Goal: Find specific page/section: Find specific page/section

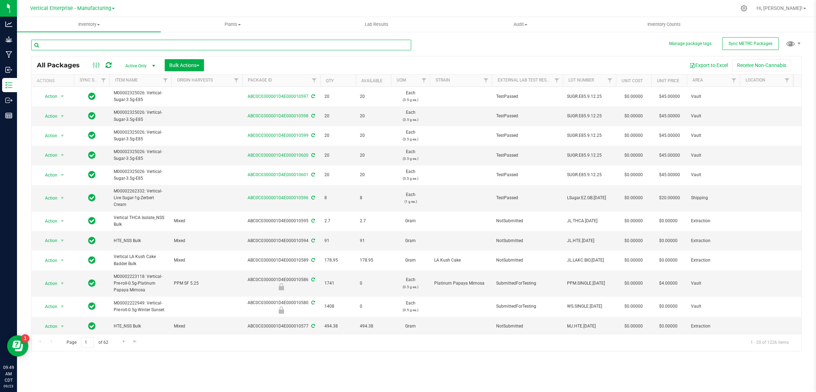
click at [81, 44] on input "text" at bounding box center [221, 45] width 380 height 11
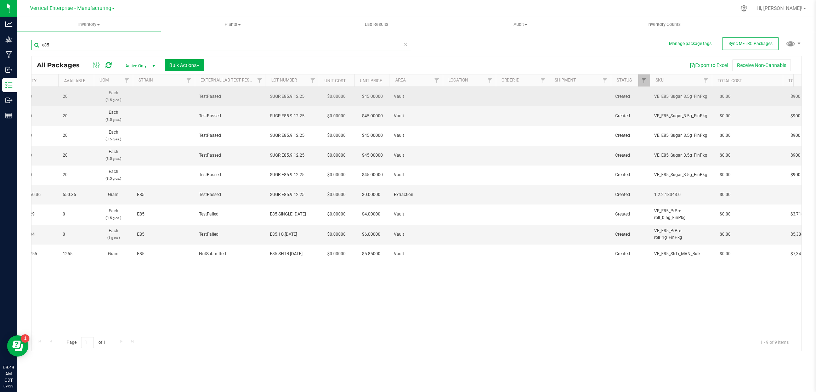
type input "e85"
drag, startPoint x: 706, startPoint y: 96, endPoint x: 659, endPoint y: 93, distance: 47.2
click at [659, 93] on span "VE_E85_Sugar_3.5g_FinPkg" at bounding box center [680, 96] width 53 height 7
copy span "VE_E85_Sugar_3.5g_FinPkg"
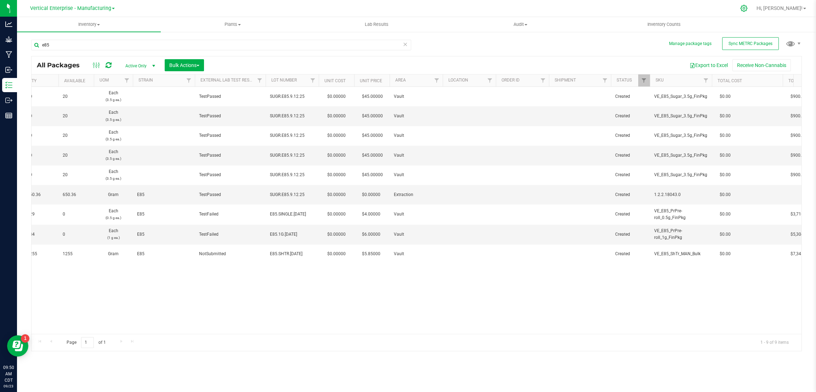
click at [748, 11] on icon at bounding box center [743, 8] width 7 height 7
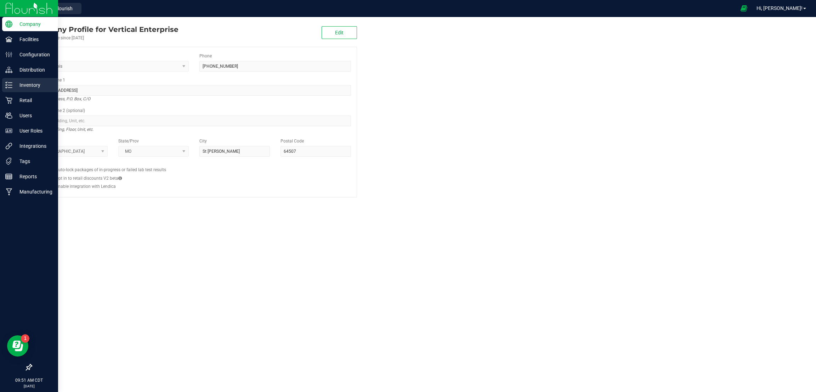
click at [29, 83] on p "Inventory" at bounding box center [33, 85] width 42 height 8
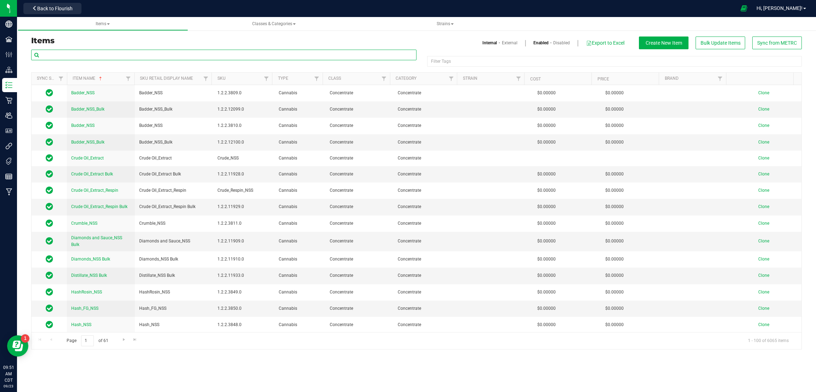
click at [130, 52] on input "text" at bounding box center [223, 55] width 385 height 11
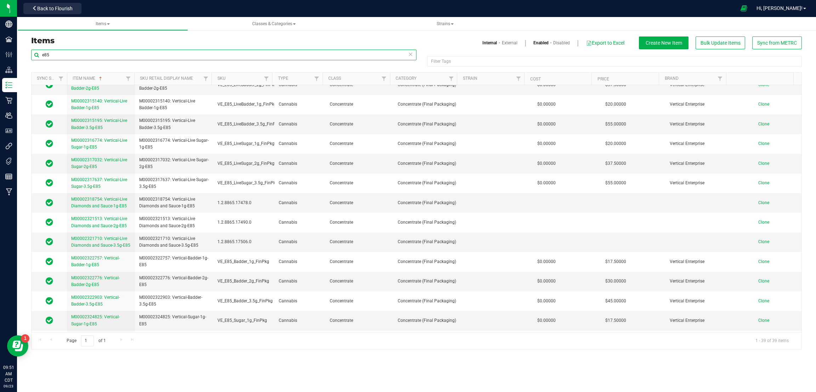
scroll to position [265, 0]
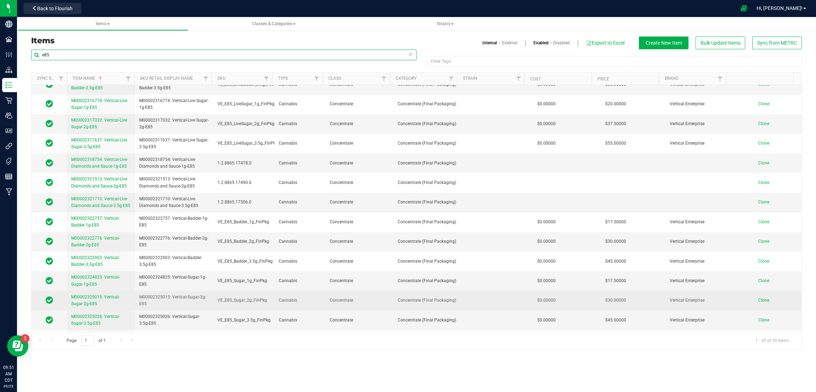
type input "e85"
drag, startPoint x: 263, startPoint y: 301, endPoint x: 225, endPoint y: 296, distance: 38.5
click at [222, 296] on td "VE_E85_Sugar_2g_FinPkg" at bounding box center [243, 300] width 61 height 19
copy span "VE_E85_Sugar_2g_FinPkg"
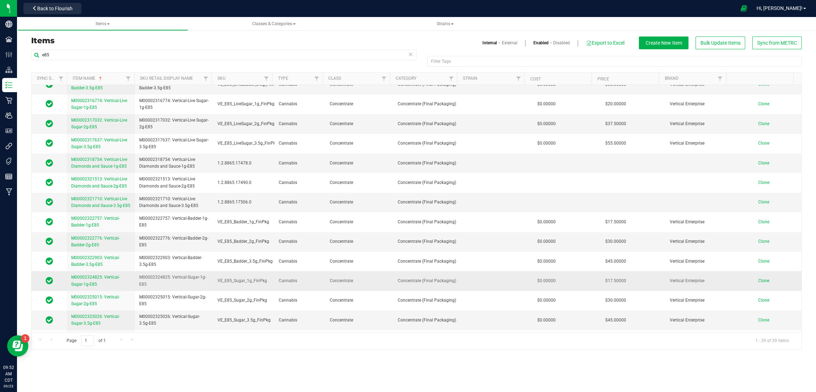
drag, startPoint x: 263, startPoint y: 281, endPoint x: 217, endPoint y: 279, distance: 46.1
click at [217, 279] on span "VE_E85_Sugar_1g_FinPkg" at bounding box center [243, 280] width 53 height 7
copy span "VE_E85_Sugar_1g_FinPkg"
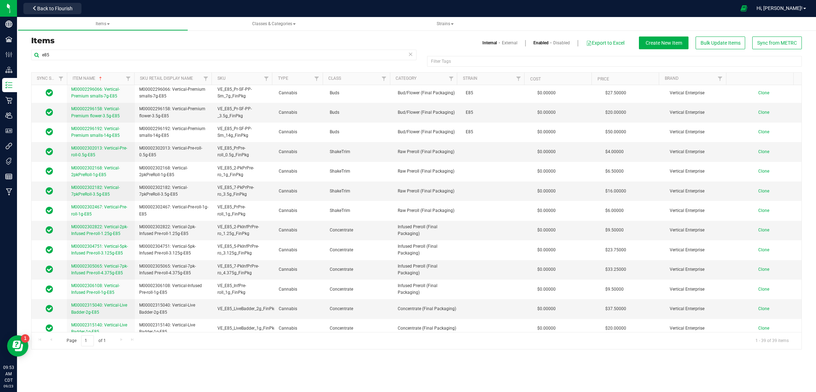
scroll to position [0, 0]
click at [47, 11] on button "Back to Flourish" at bounding box center [52, 8] width 58 height 11
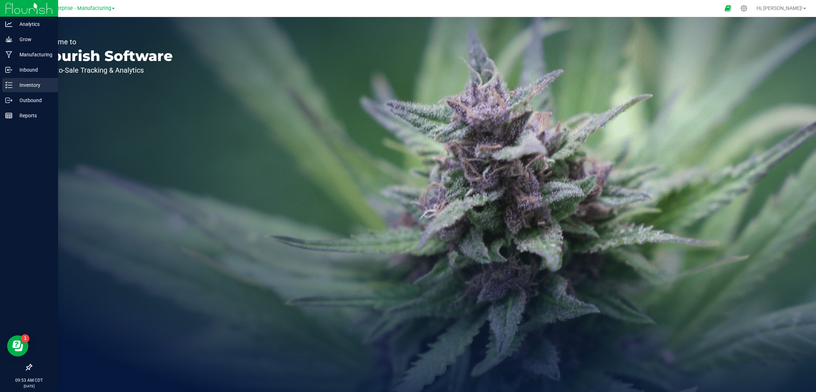
click at [29, 87] on p "Inventory" at bounding box center [33, 85] width 42 height 8
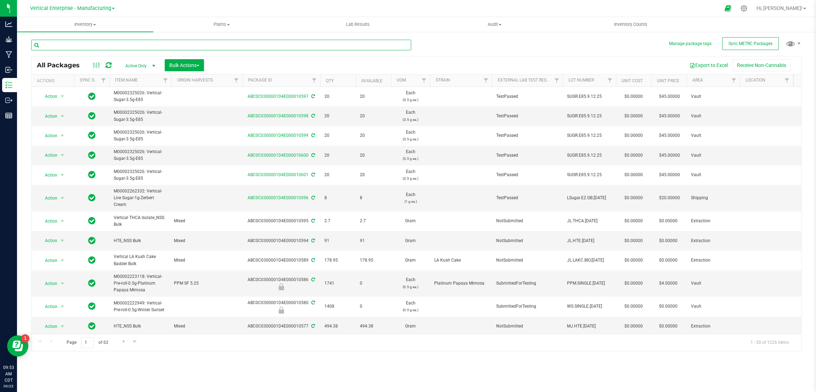
click at [102, 43] on input "text" at bounding box center [221, 45] width 380 height 11
type input "e85"
